Goal: Information Seeking & Learning: Understand process/instructions

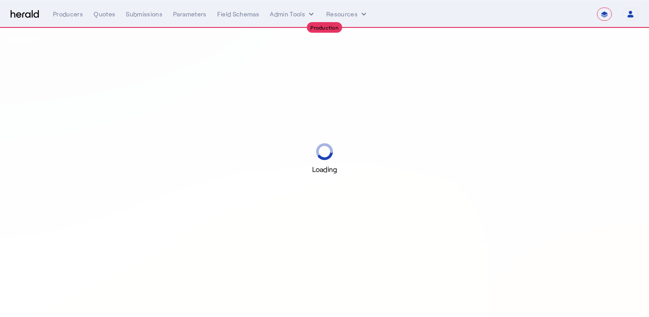
select select "**********"
select select "pfm_r9a7_zywave"
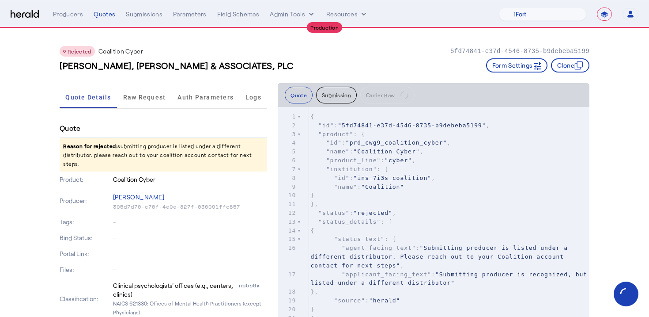
click at [168, 143] on p "Reason for rejected: submitting producer is listed under a different distributo…" at bounding box center [164, 155] width 208 height 34
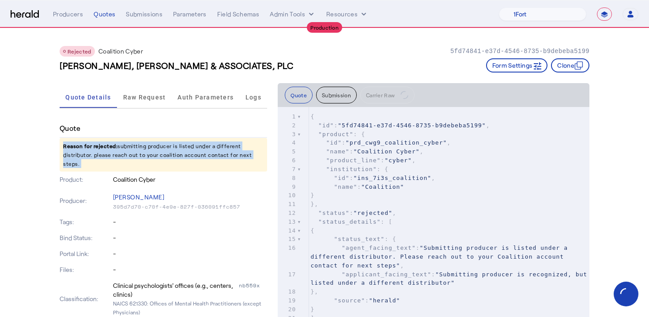
click at [168, 143] on p "Reason for rejected: submitting producer is listed under a different distributo…" at bounding box center [164, 155] width 208 height 34
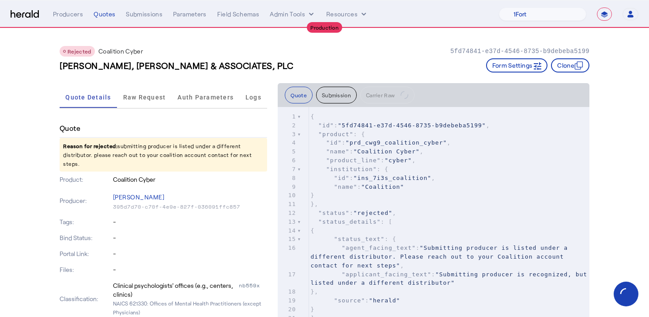
click at [235, 66] on div "[PERSON_NAME], [PERSON_NAME] & ASSOCIATES, PLC Form Settings Clone" at bounding box center [325, 65] width 530 height 14
click at [151, 94] on span "Raw Request" at bounding box center [144, 97] width 43 height 6
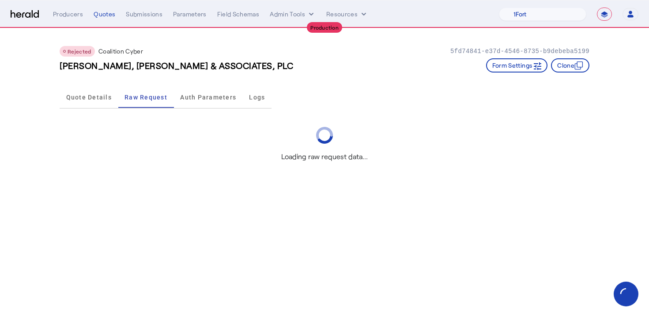
click at [268, 77] on div "Rejected Coalition Cyber 5fd74841-e37d-4546-8735-b9debeba5199 [PERSON_NAME], [P…" at bounding box center [325, 55] width 530 height 55
click at [99, 88] on span "Quote Details" at bounding box center [89, 97] width 46 height 21
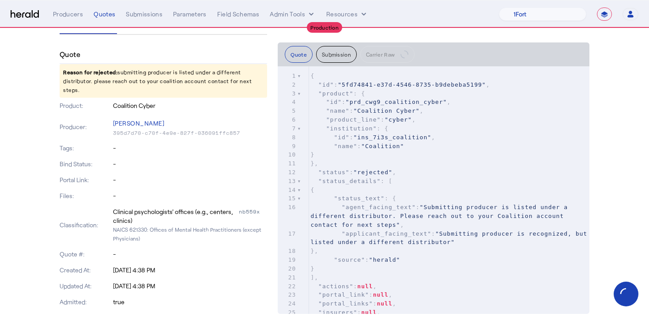
scroll to position [95, 0]
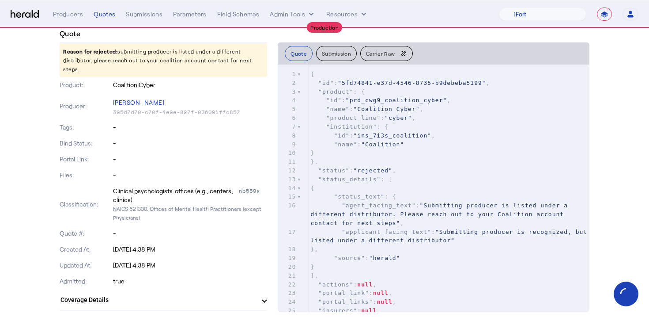
drag, startPoint x: 168, startPoint y: 92, endPoint x: 110, endPoint y: 92, distance: 57.9
click at [110, 93] on div "Producer: [PERSON_NAME] 395d7d70-c70f-4e9e-827f-036091ffc857" at bounding box center [164, 106] width 208 height 27
click at [129, 123] on p "-" at bounding box center [190, 127] width 155 height 9
drag, startPoint x: 168, startPoint y: 95, endPoint x: 114, endPoint y: 92, distance: 54.0
click at [114, 96] on p "[PERSON_NAME]" at bounding box center [190, 102] width 155 height 12
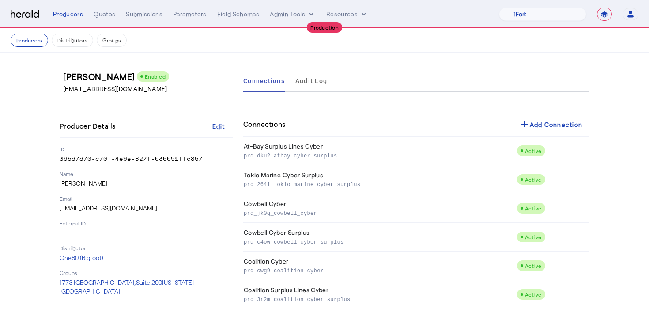
click at [153, 183] on p "[PERSON_NAME]" at bounding box center [146, 183] width 173 height 9
click at [159, 106] on div "[PERSON_NAME] Enabled [EMAIL_ADDRESS][DOMAIN_NAME] Producer Details Edit ID 395…" at bounding box center [146, 218] width 173 height 296
click at [312, 84] on span "Audit Log" at bounding box center [312, 81] width 32 height 6
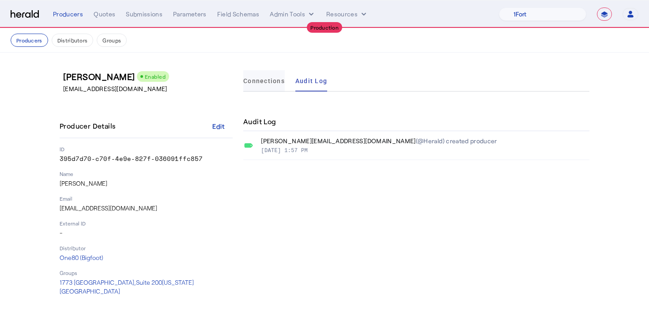
click at [278, 84] on span "Connections" at bounding box center [264, 81] width 42 height 6
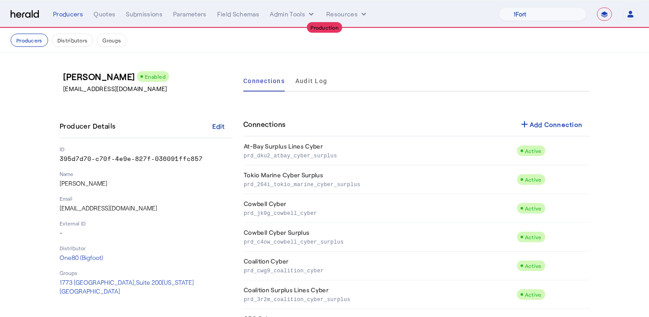
click at [86, 180] on p "[PERSON_NAME]" at bounding box center [146, 183] width 173 height 9
copy p "[PERSON_NAME]"
click at [119, 183] on p "[PERSON_NAME]" at bounding box center [146, 183] width 173 height 9
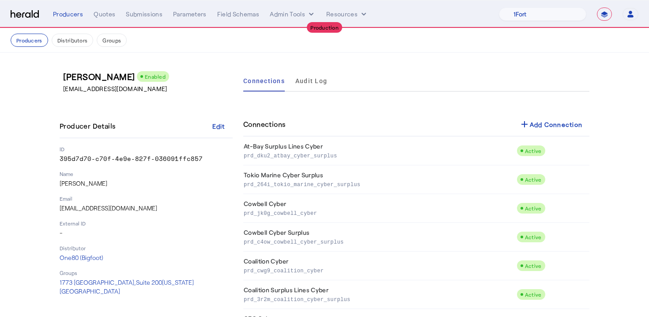
click at [85, 206] on p "[EMAIL_ADDRESS][DOMAIN_NAME]" at bounding box center [146, 208] width 173 height 9
copy p "[EMAIL_ADDRESS][DOMAIN_NAME]"
click at [186, 206] on p "[EMAIL_ADDRESS][DOMAIN_NAME]" at bounding box center [146, 208] width 173 height 9
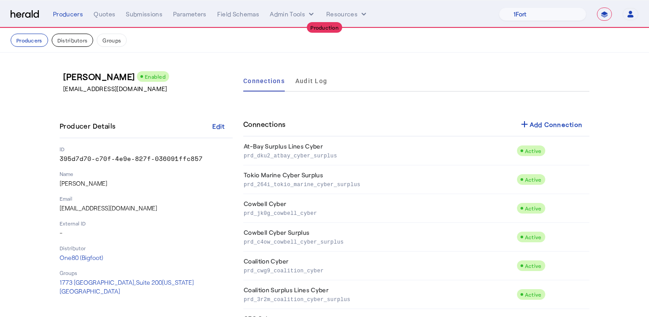
click at [73, 44] on button "Distributors" at bounding box center [73, 40] width 42 height 13
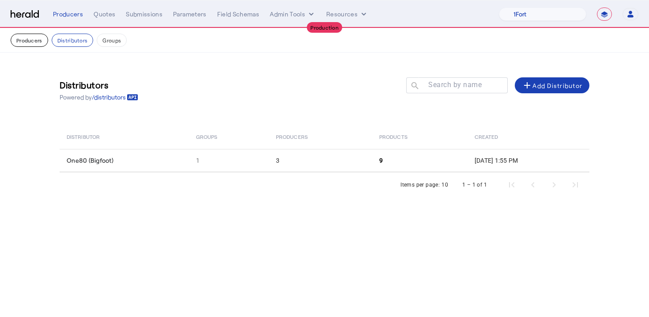
click at [39, 43] on button "Producers" at bounding box center [30, 40] width 38 height 13
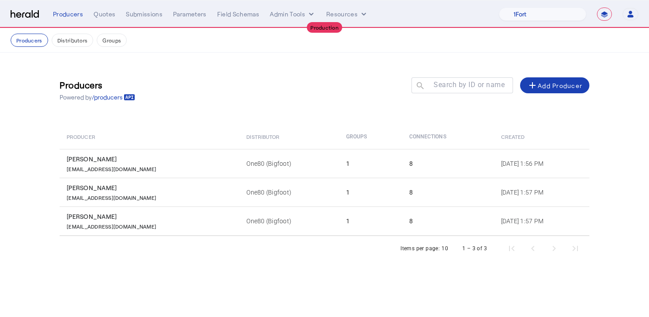
click at [214, 120] on div "Producers Powered by /producers Search by ID or name search add Add Producer Pr…" at bounding box center [325, 166] width 566 height 226
click at [155, 128] on th "Producer" at bounding box center [150, 136] width 180 height 25
click at [70, 18] on div "Producers" at bounding box center [68, 14] width 30 height 9
click at [187, 68] on div "Producers Powered by /producers Search by ID or name search add Add Producer Pr…" at bounding box center [325, 166] width 566 height 226
click at [216, 72] on div "Producers Powered by /producers Search by ID or name search add Add Producer" at bounding box center [325, 90] width 530 height 40
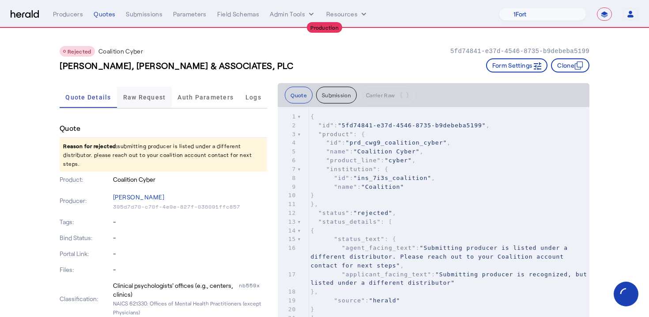
click at [143, 95] on span "Raw Request" at bounding box center [144, 97] width 43 height 6
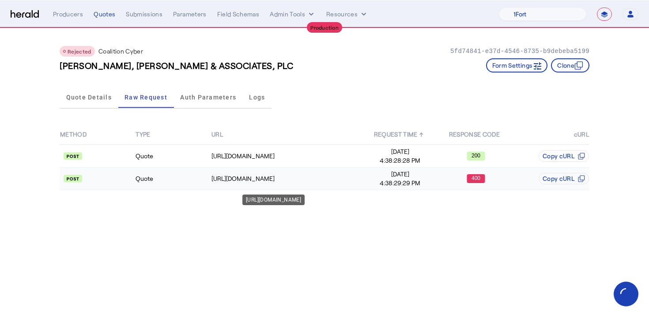
click at [342, 181] on div "[URL][DOMAIN_NAME]" at bounding box center [287, 178] width 151 height 9
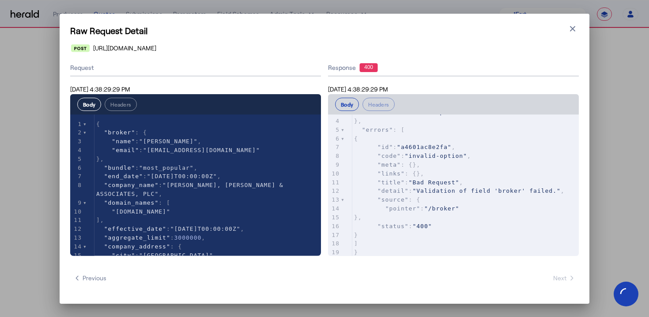
scroll to position [29, 0]
click at [455, 189] on span ""Validation of field 'broker' failed."" at bounding box center [487, 190] width 148 height 7
type textarea "**********"
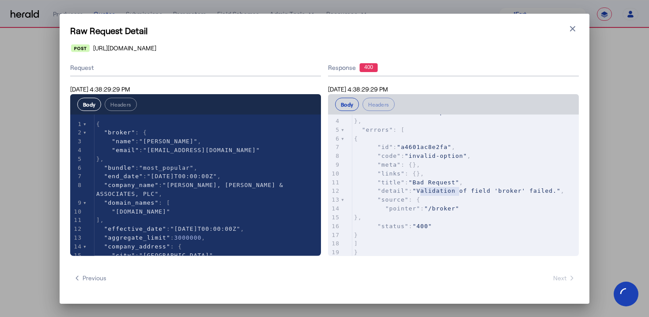
click at [455, 189] on span ""Validation of field 'broker' failed."" at bounding box center [487, 190] width 148 height 7
click at [448, 222] on pre ""status" : "400"" at bounding box center [466, 226] width 227 height 9
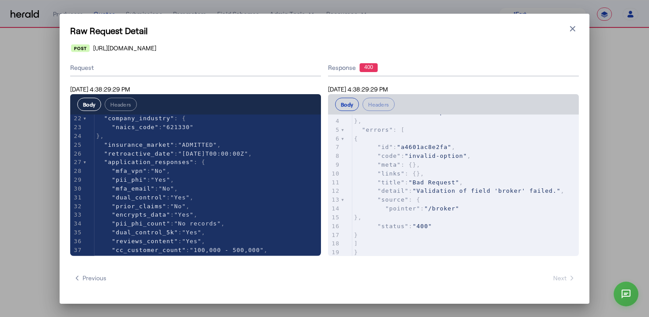
scroll to position [247, 0]
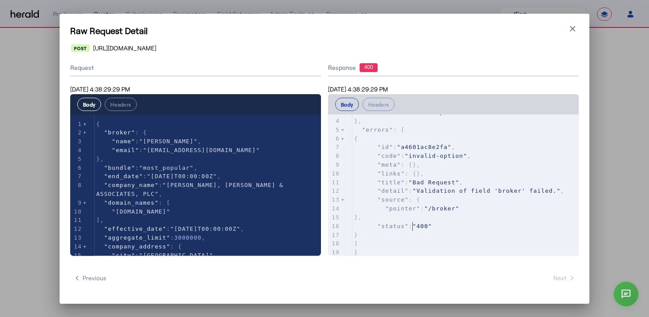
click at [414, 222] on pre ""status" : "400"" at bounding box center [466, 226] width 227 height 9
click at [412, 223] on span ""status" : "400"" at bounding box center [393, 226] width 78 height 7
type textarea "**********"
click at [412, 223] on span ""status" : "400"" at bounding box center [393, 226] width 78 height 7
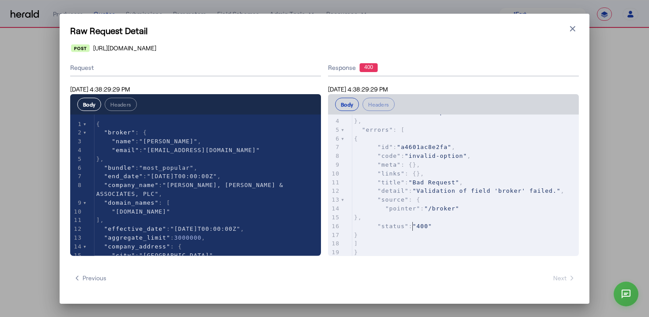
type textarea "**********"
click at [419, 225] on span ""400"" at bounding box center [422, 226] width 19 height 7
type textarea "**********"
click at [419, 225] on span ""400"" at bounding box center [422, 226] width 19 height 7
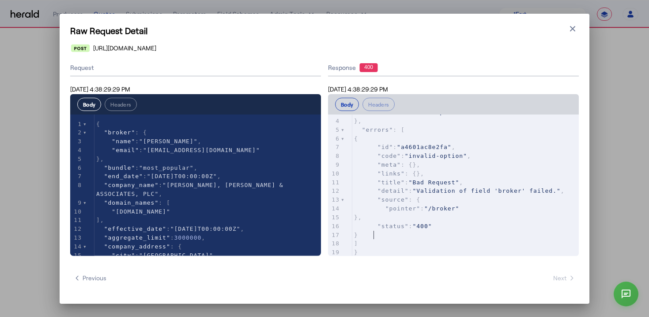
click at [418, 237] on pre "}" at bounding box center [466, 235] width 227 height 9
click at [569, 26] on icon "button" at bounding box center [573, 28] width 9 height 9
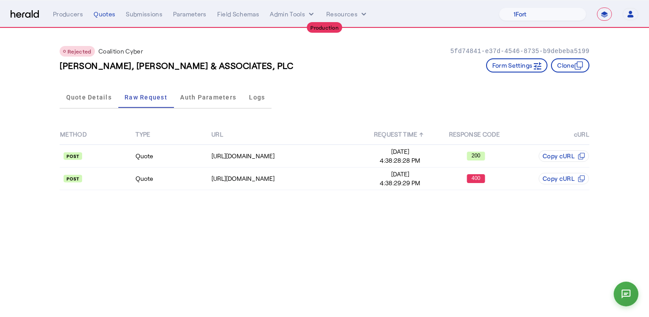
click at [376, 99] on div "Quote Details Raw Request Auth Parameters Logs" at bounding box center [325, 97] width 530 height 29
